Goal: Book appointment/travel/reservation

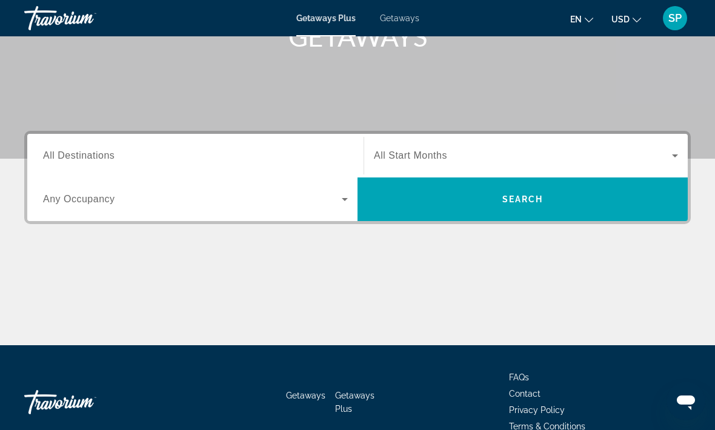
click at [275, 158] on input "Destination All Destinations" at bounding box center [195, 156] width 305 height 15
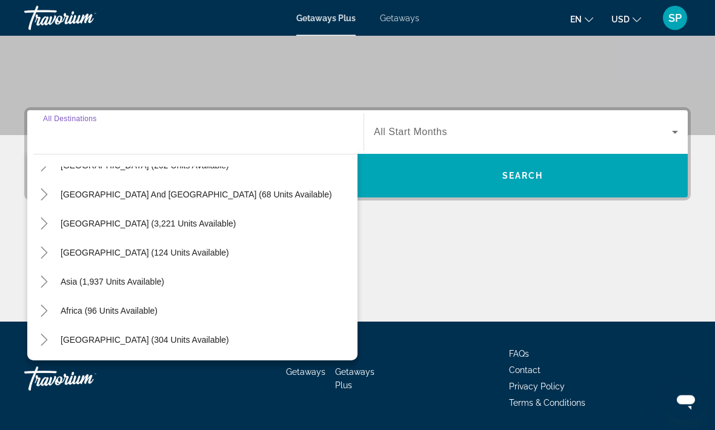
scroll to position [229, 0]
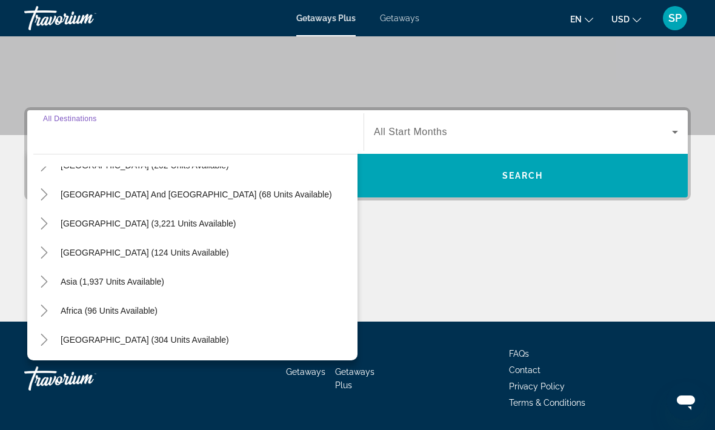
click at [240, 279] on div "Asia (1,937 units available)" at bounding box center [195, 281] width 324 height 29
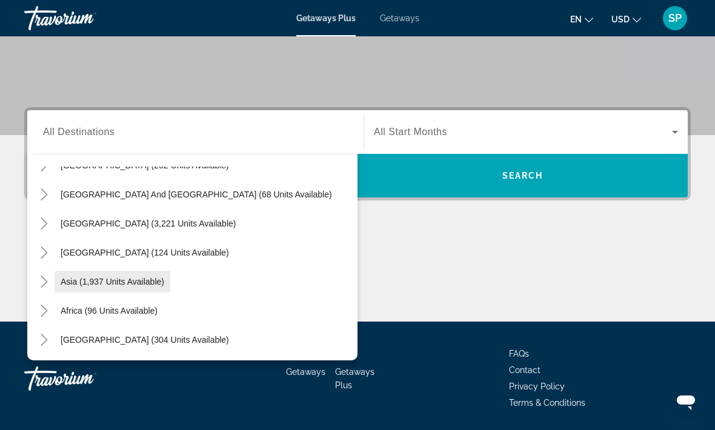
click at [156, 287] on span "Search widget" at bounding box center [113, 281] width 116 height 29
type input "**********"
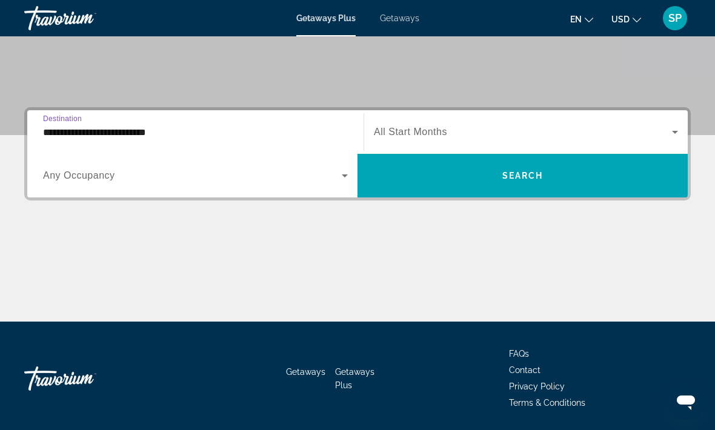
click at [575, 130] on span "Search widget" at bounding box center [523, 132] width 298 height 15
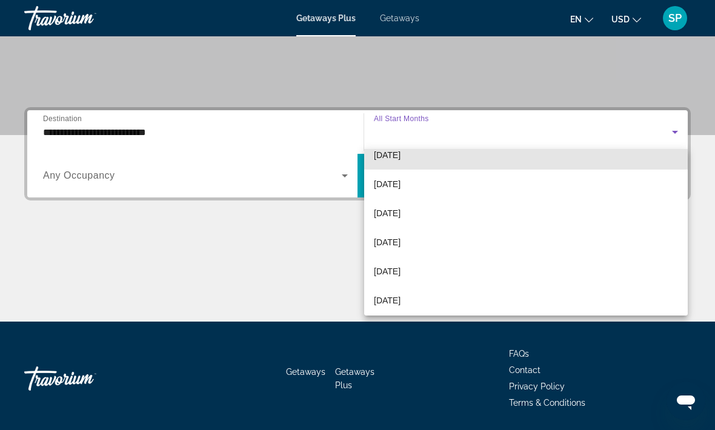
scroll to position [98, 0]
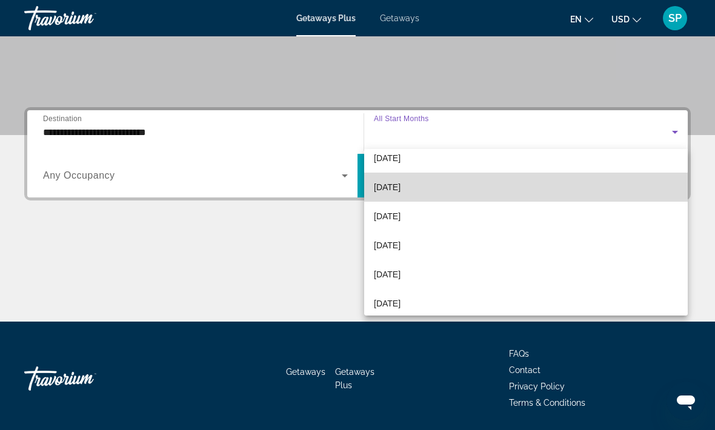
click at [558, 188] on mat-option "[DATE]" at bounding box center [526, 187] width 324 height 29
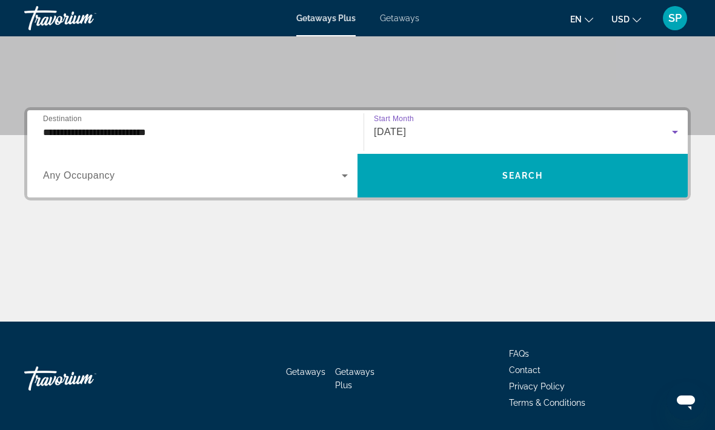
click at [352, 176] on icon "Search widget" at bounding box center [345, 176] width 15 height 15
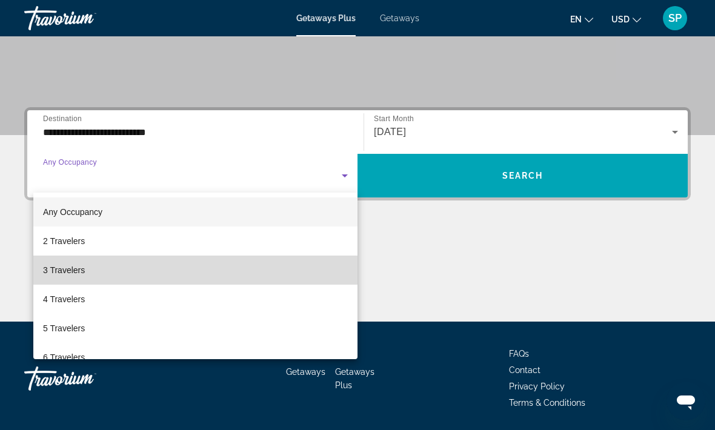
click at [296, 270] on mat-option "3 Travelers" at bounding box center [195, 270] width 324 height 29
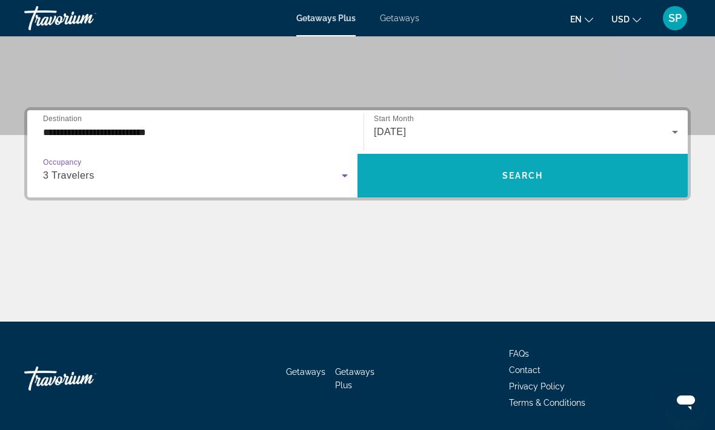
click at [571, 177] on span "Search widget" at bounding box center [523, 175] width 330 height 29
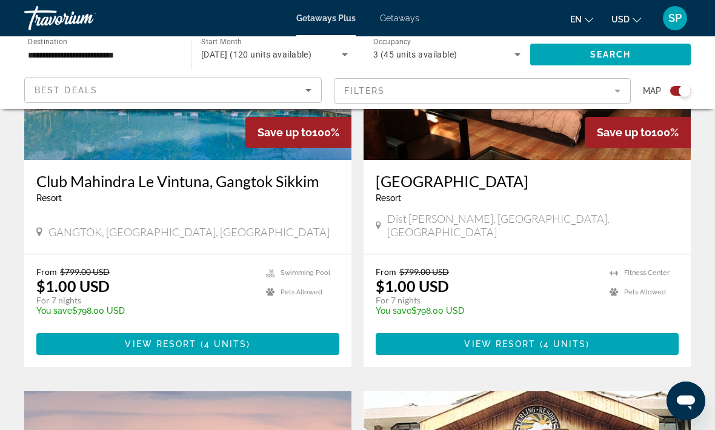
scroll to position [986, 0]
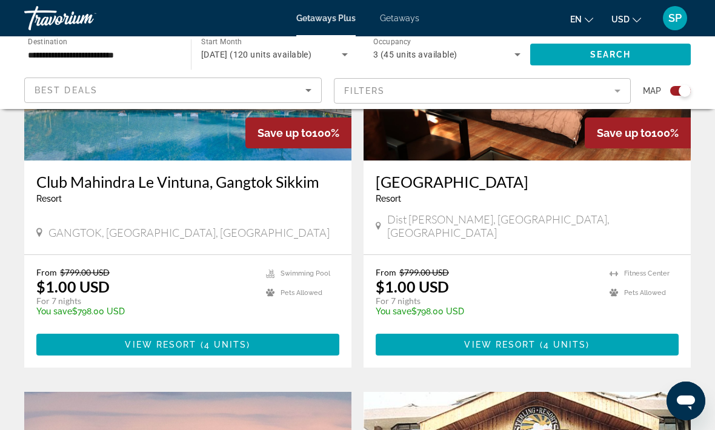
click at [617, 296] on ul "Fitness Center Pets Allowed" at bounding box center [644, 296] width 69 height 58
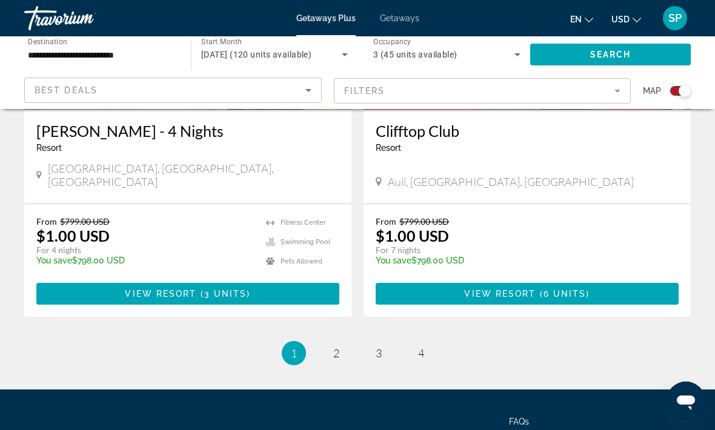
scroll to position [2726, 0]
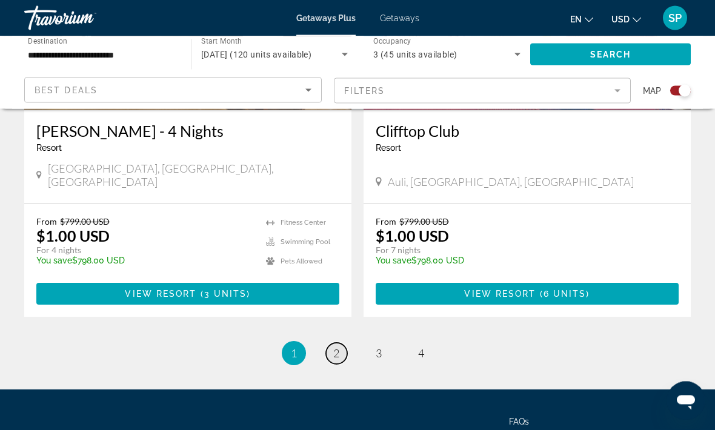
click at [338, 347] on span "2" at bounding box center [336, 353] width 6 height 13
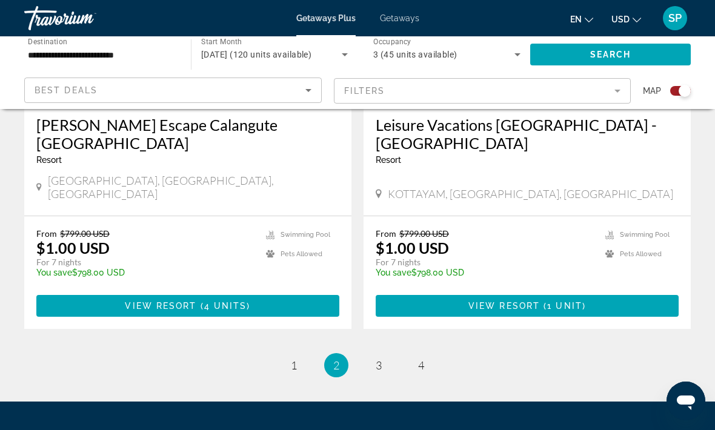
scroll to position [2765, 0]
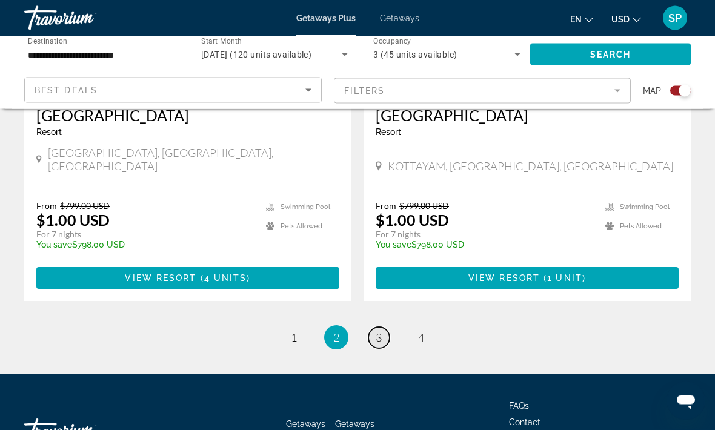
click at [376, 332] on span "3" at bounding box center [379, 338] width 6 height 13
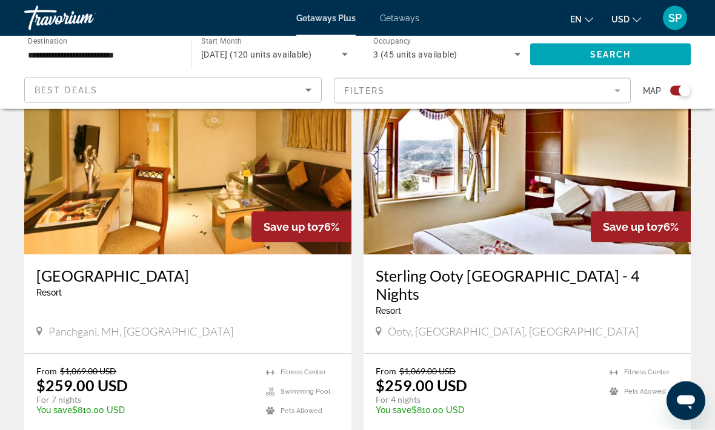
scroll to position [2623, 0]
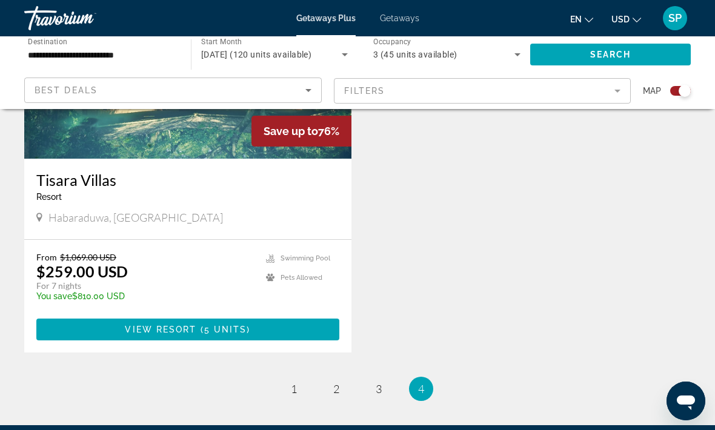
scroll to position [1420, 0]
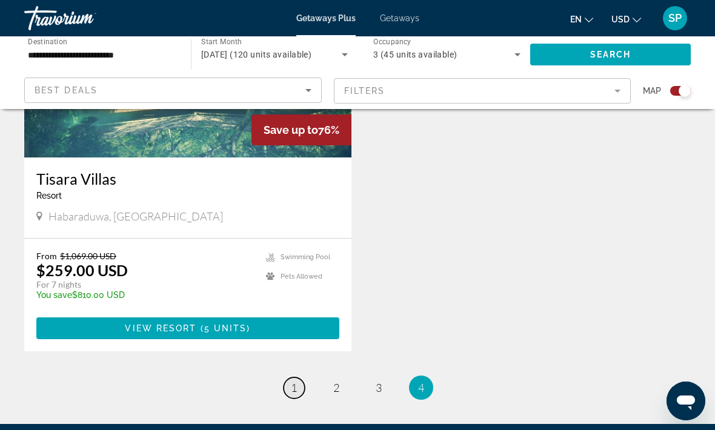
click at [304, 378] on link "page 1" at bounding box center [294, 388] width 21 height 21
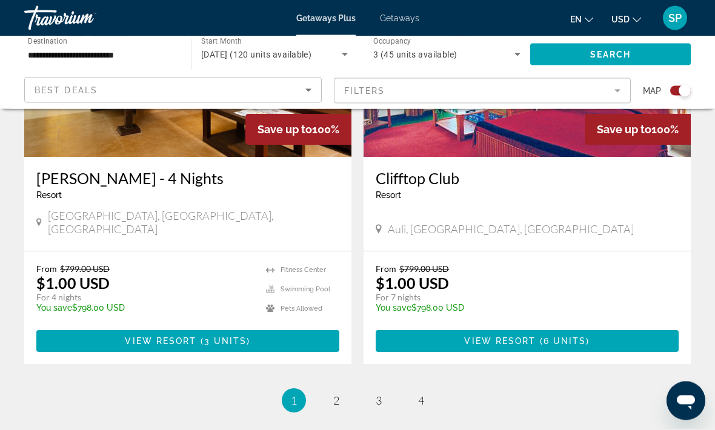
scroll to position [2686, 0]
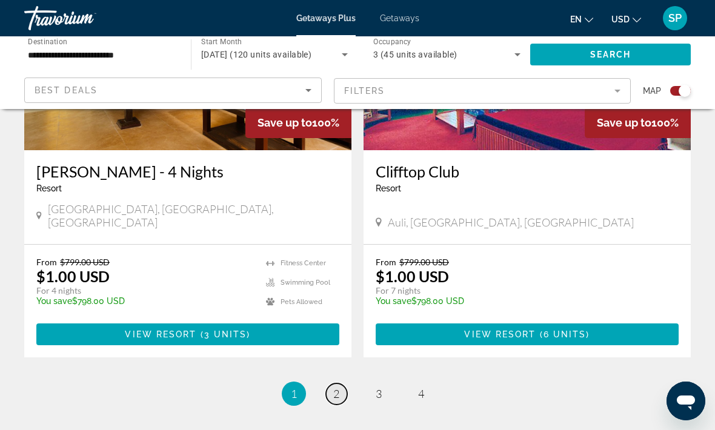
click at [334, 387] on span "2" at bounding box center [336, 393] width 6 height 13
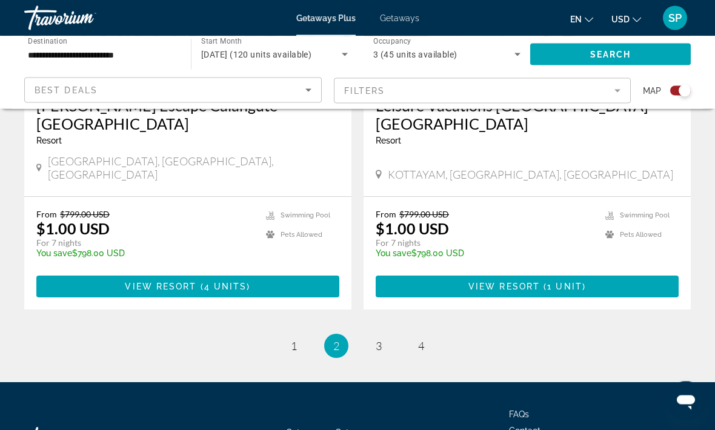
scroll to position [2756, 0]
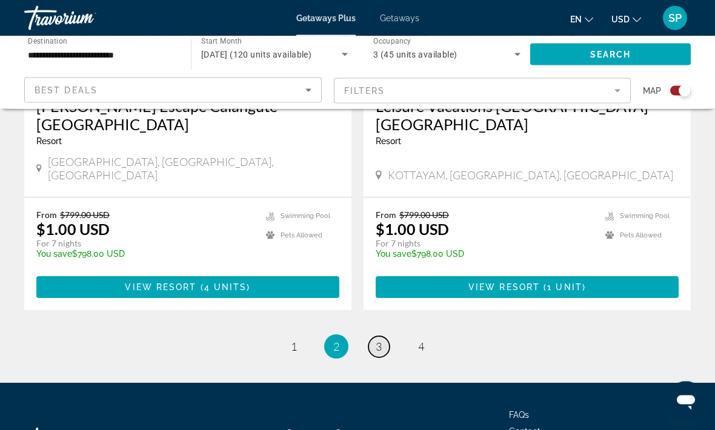
click at [376, 337] on link "page 3" at bounding box center [379, 347] width 21 height 21
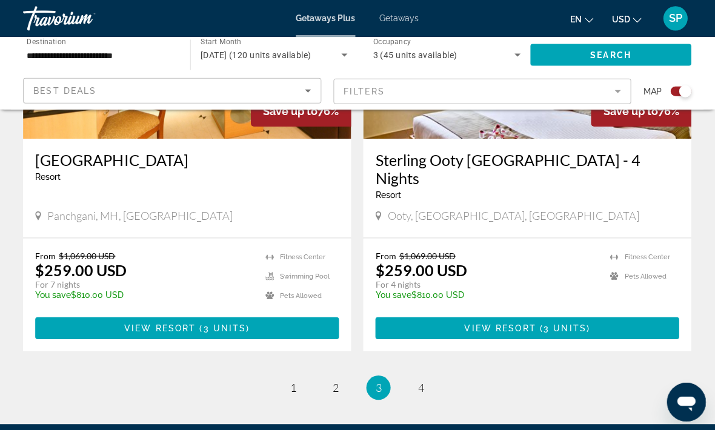
scroll to position [2739, 0]
click at [423, 377] on link "page 4" at bounding box center [421, 387] width 21 height 21
